Goal: Task Accomplishment & Management: Manage account settings

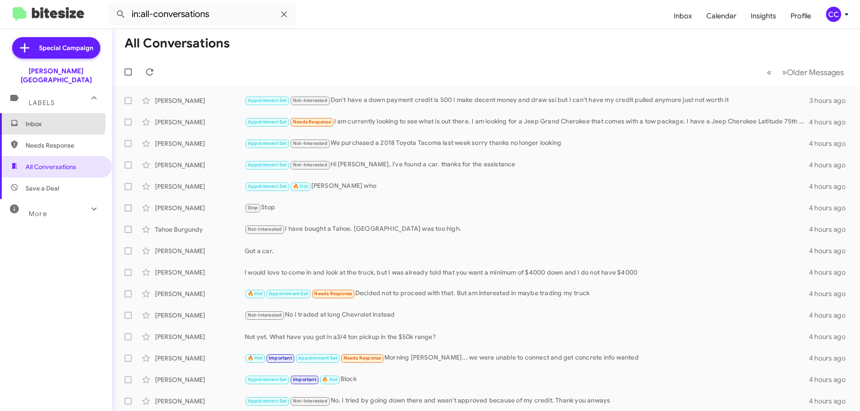
click at [36, 120] on span "Inbox" at bounding box center [64, 124] width 76 height 9
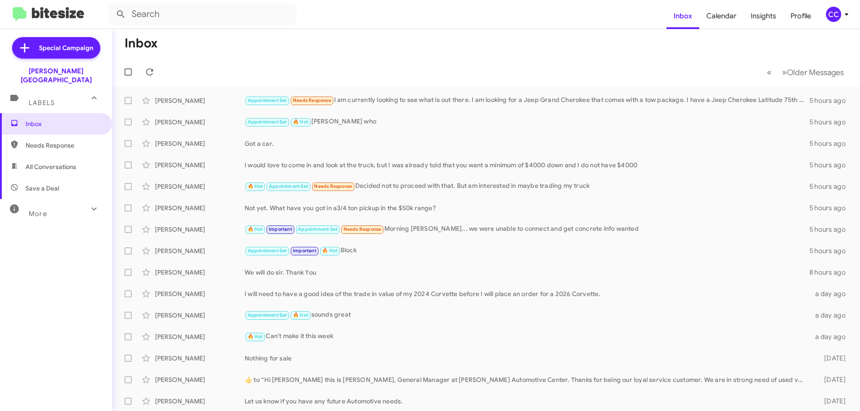
click at [68, 135] on span "Needs Response" at bounding box center [56, 145] width 112 height 21
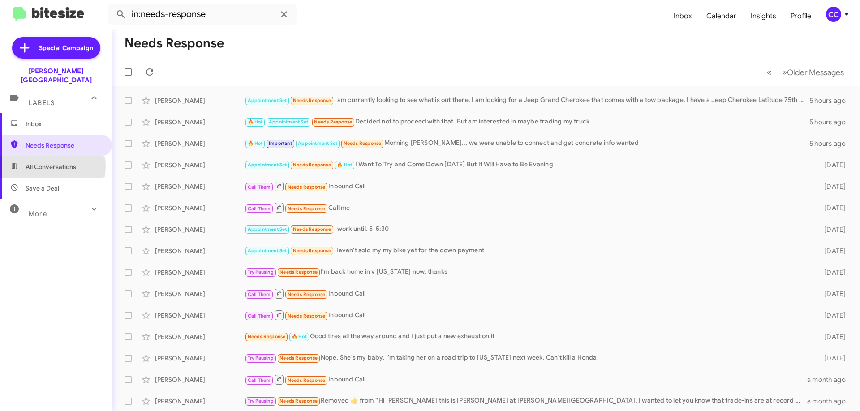
click at [47, 163] on span "All Conversations" at bounding box center [51, 167] width 51 height 9
type input "in:all-conversations"
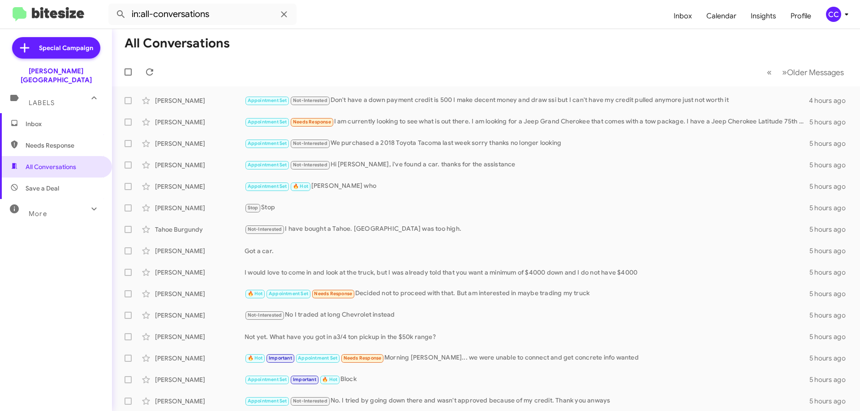
click at [29, 120] on span "Inbox" at bounding box center [64, 124] width 76 height 9
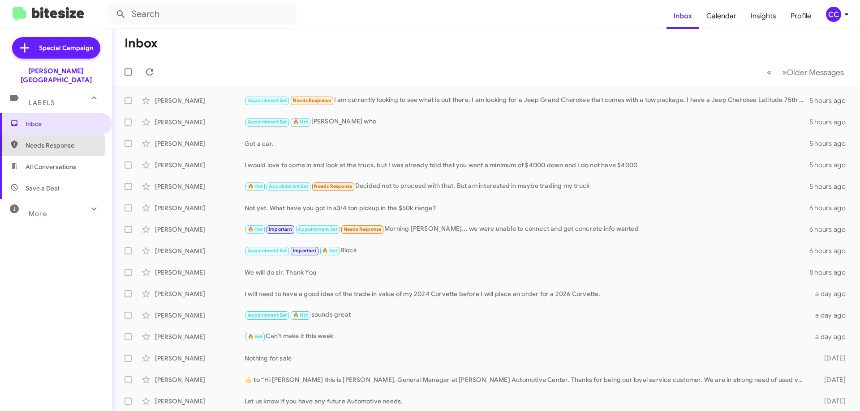
click at [43, 141] on span "Needs Response" at bounding box center [64, 145] width 76 height 9
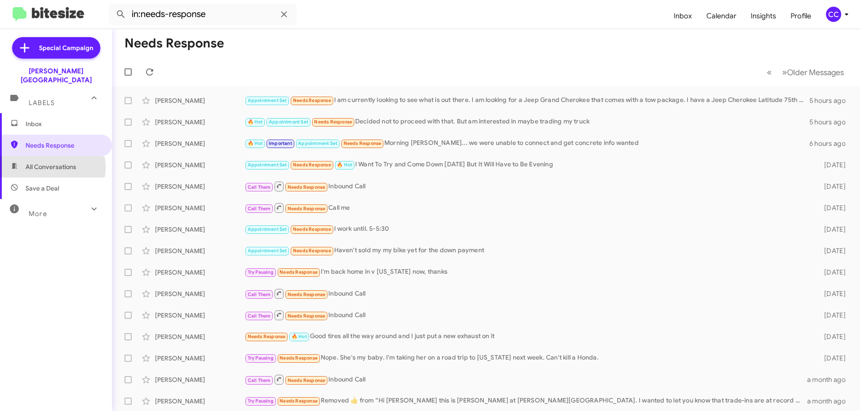
click at [51, 163] on span "All Conversations" at bounding box center [51, 167] width 51 height 9
type input "in:all-conversations"
